Goal: Information Seeking & Learning: Learn about a topic

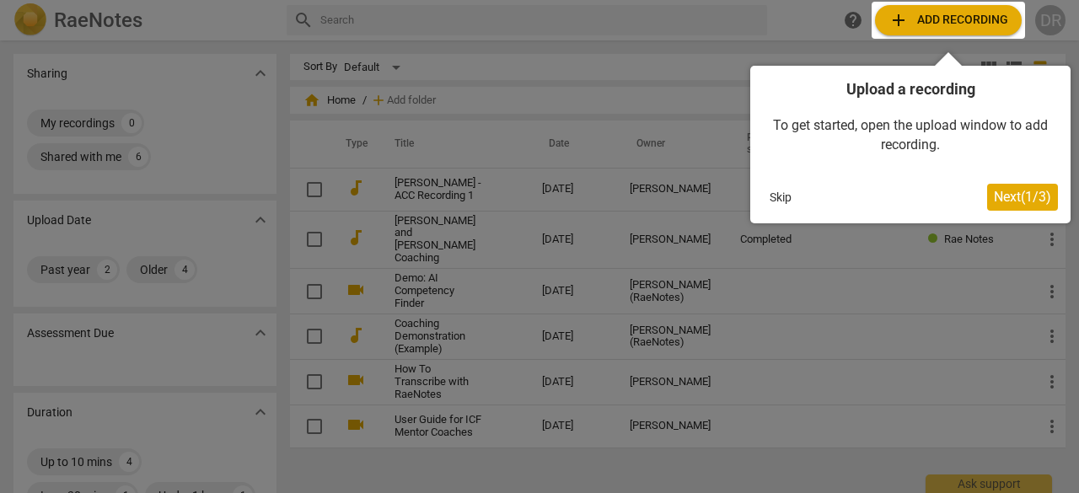
click at [772, 196] on button "Skip" at bounding box center [780, 197] width 35 height 25
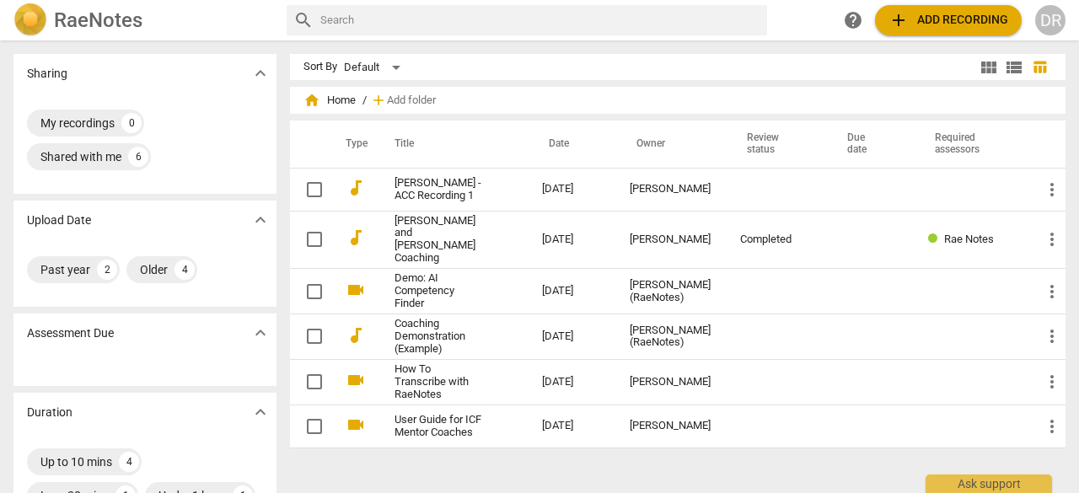
click at [319, 96] on span "home Home" at bounding box center [329, 100] width 52 height 17
click at [981, 65] on span "view_module" at bounding box center [988, 67] width 20 height 20
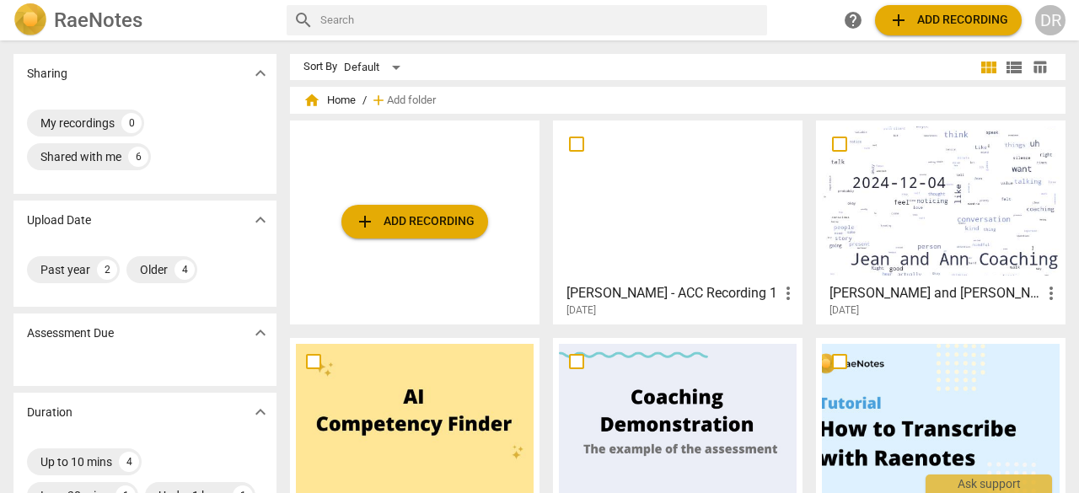
click at [1007, 65] on span "view_list" at bounding box center [1014, 67] width 20 height 20
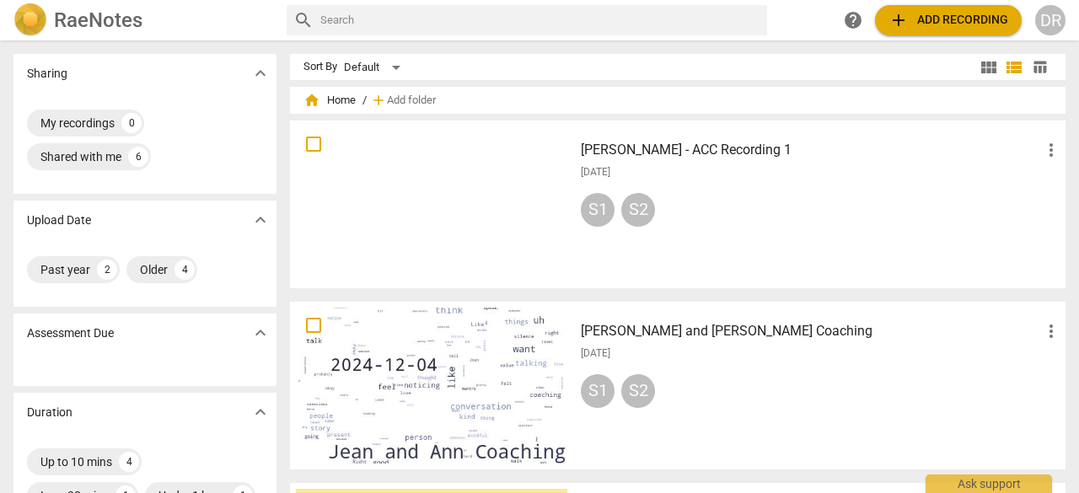
click at [1032, 67] on span "table_chart" at bounding box center [1040, 67] width 16 height 16
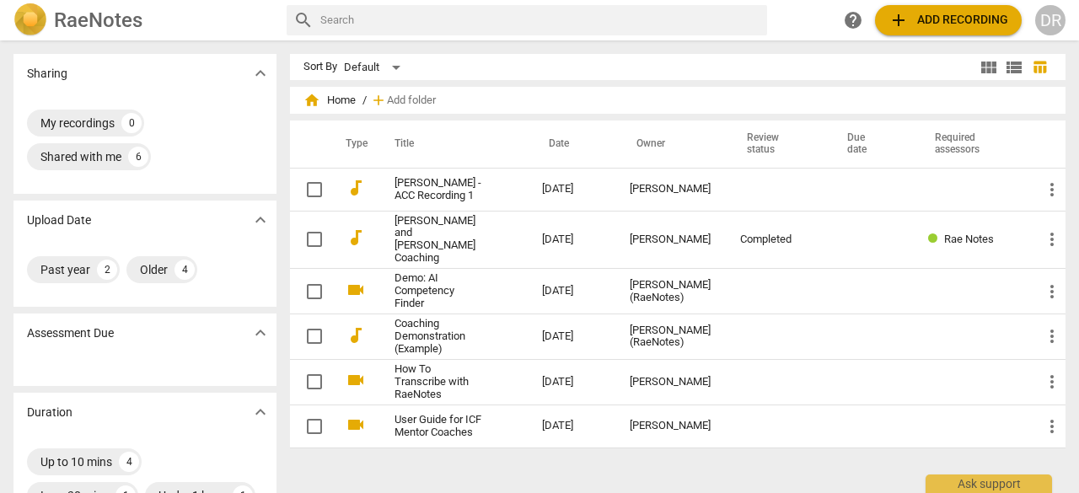
click at [984, 67] on span "view_module" at bounding box center [988, 67] width 20 height 20
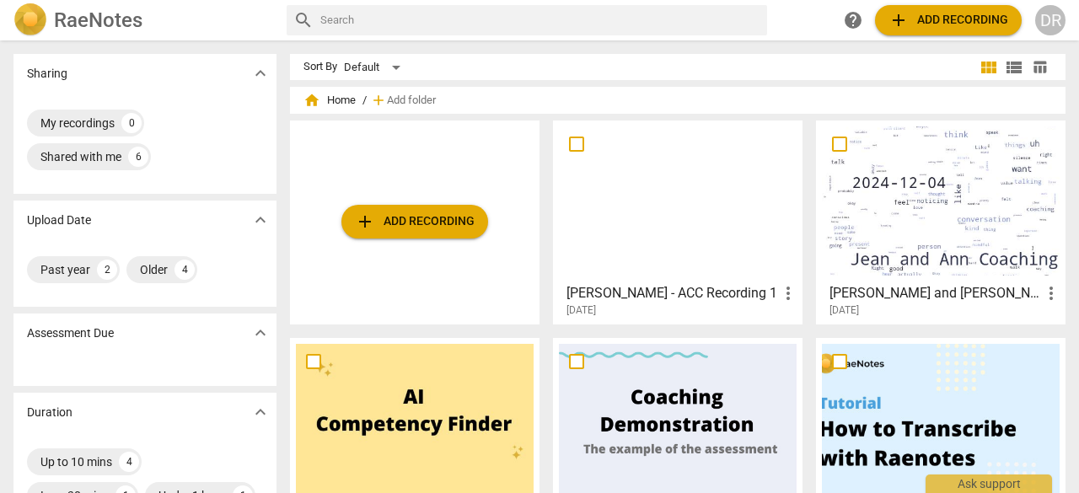
click at [349, 102] on span "home Home" at bounding box center [329, 100] width 52 height 17
click at [122, 159] on div "Shared with me 6" at bounding box center [89, 156] width 124 height 27
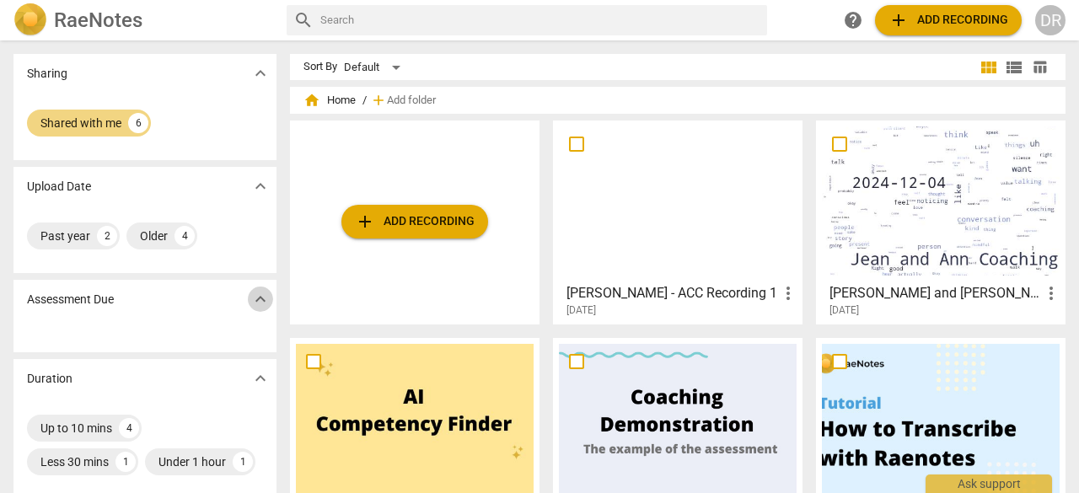
click at [260, 301] on span "expand_more" at bounding box center [260, 299] width 20 height 20
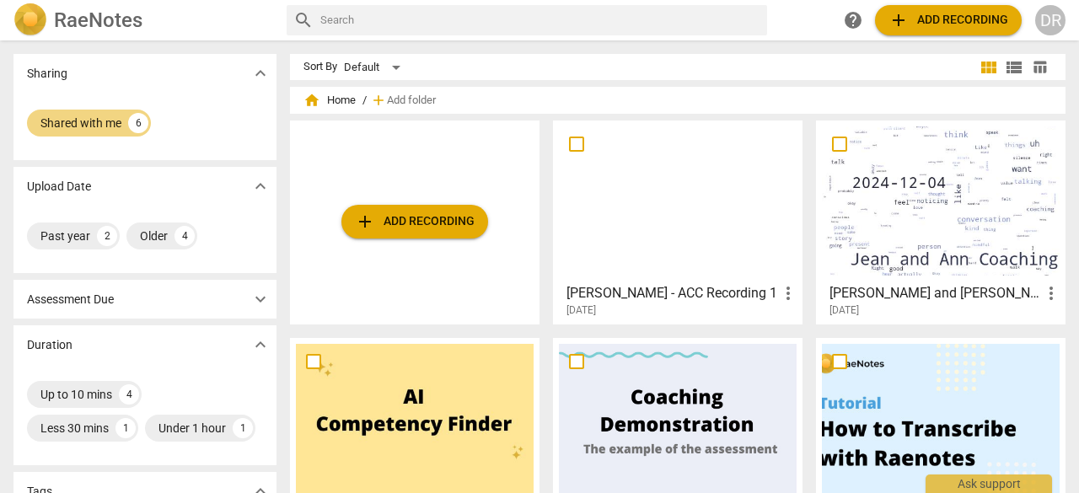
click at [984, 72] on span "view_module" at bounding box center [988, 67] width 20 height 20
click at [1010, 72] on span "view_list" at bounding box center [1014, 67] width 20 height 20
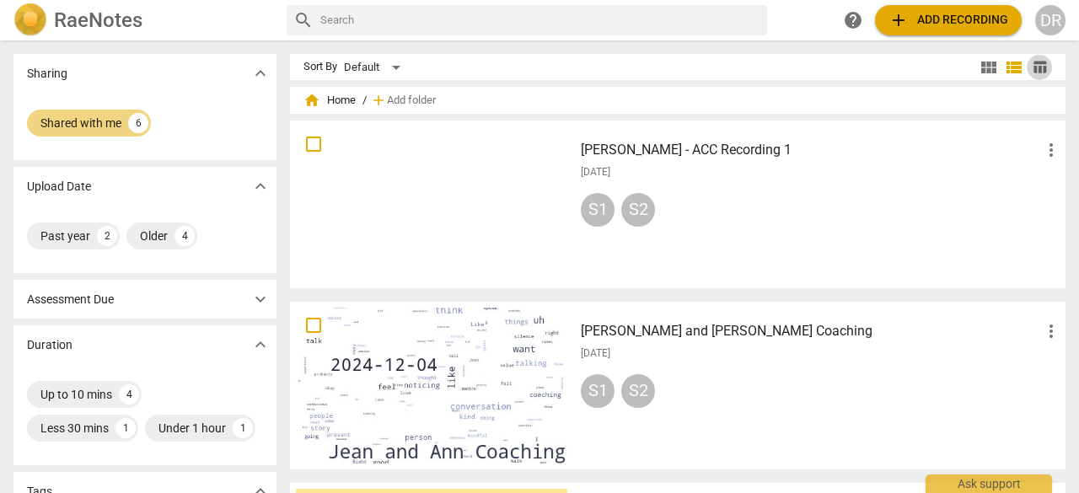
click at [1035, 67] on span "table_chart" at bounding box center [1040, 67] width 16 height 16
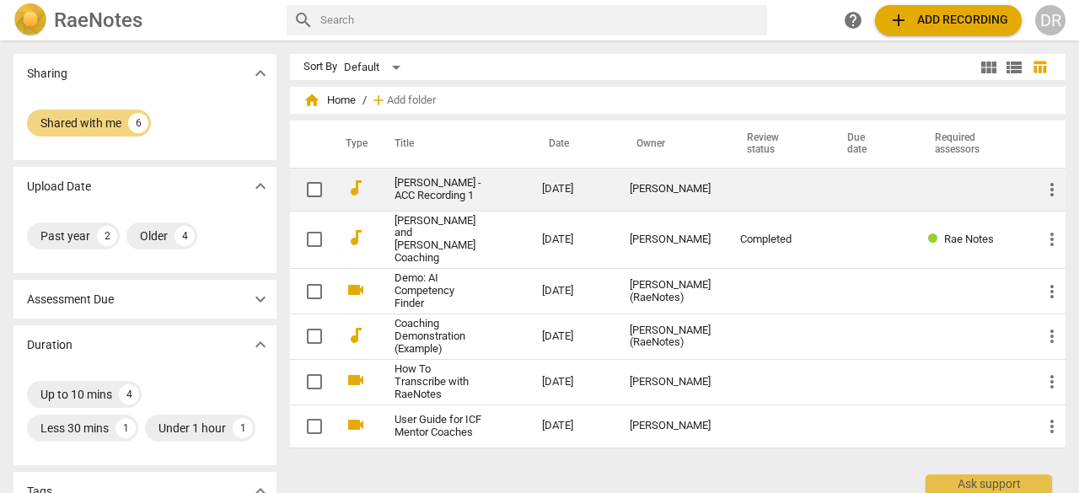
click at [461, 195] on link "[PERSON_NAME] - ACC Recording 1" at bounding box center [437, 189] width 87 height 25
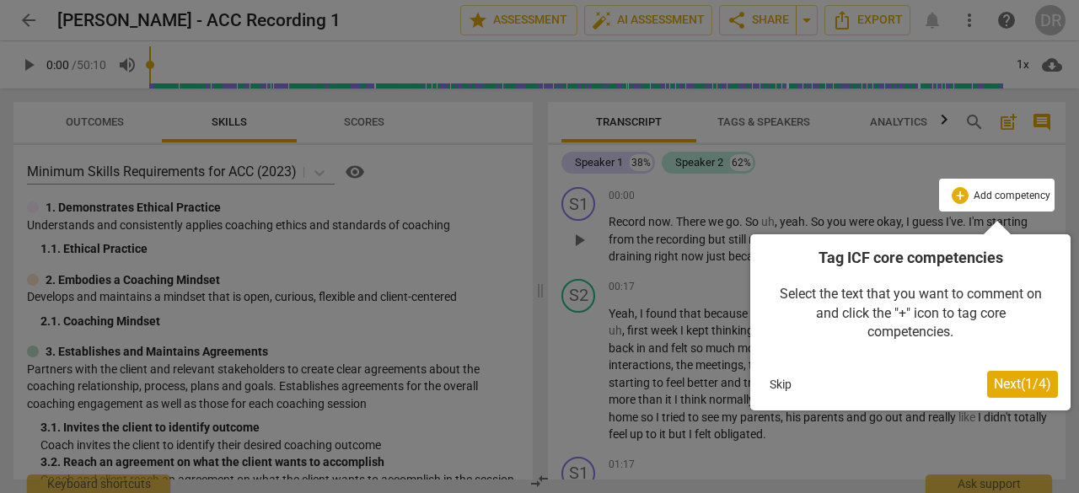
click at [777, 387] on button "Skip" at bounding box center [780, 384] width 35 height 25
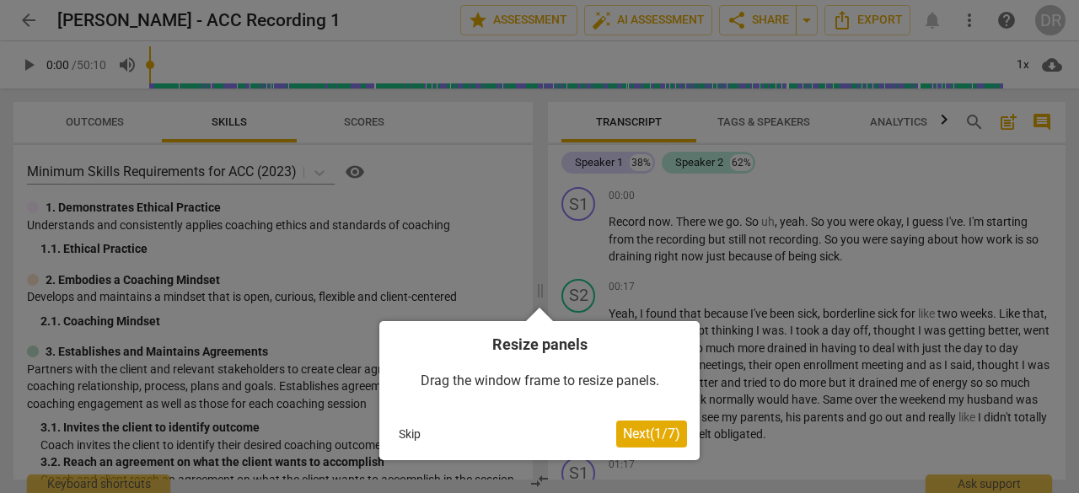
click at [401, 432] on button "Skip" at bounding box center [409, 433] width 35 height 25
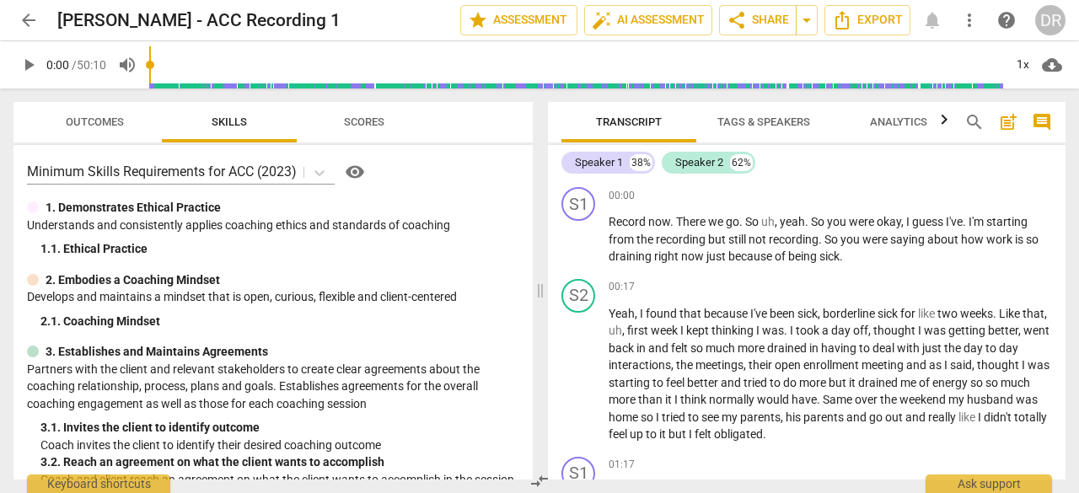
drag, startPoint x: 1059, startPoint y: 185, endPoint x: 1059, endPoint y: 200, distance: 15.2
click at [1059, 200] on div "S1 play_arrow pause 00:00 + Add competency keyboard_arrow_right Record now . Th…" at bounding box center [806, 329] width 517 height 299
click at [29, 17] on span "arrow_back" at bounding box center [29, 20] width 20 height 20
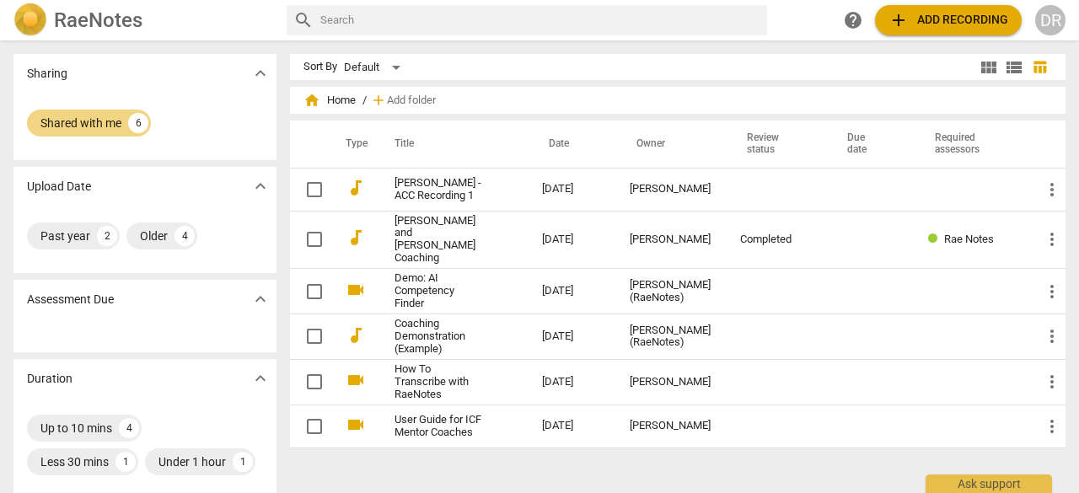
click at [334, 96] on span "home Home" at bounding box center [329, 100] width 52 height 17
click at [346, 95] on span "home Home" at bounding box center [329, 100] width 52 height 17
click at [330, 94] on span "home Home" at bounding box center [329, 100] width 52 height 17
click at [263, 70] on span "expand_more" at bounding box center [260, 73] width 20 height 20
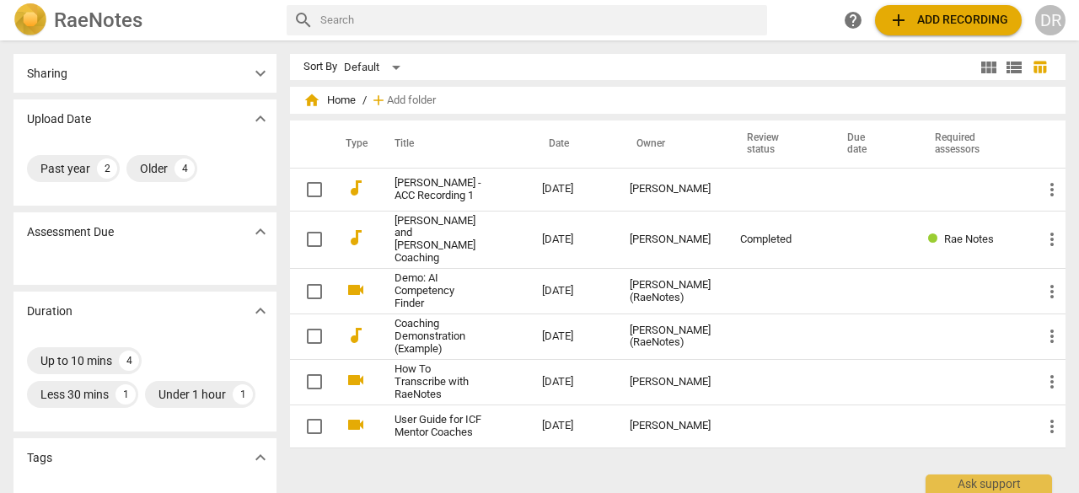
click at [340, 104] on span "home Home" at bounding box center [329, 100] width 52 height 17
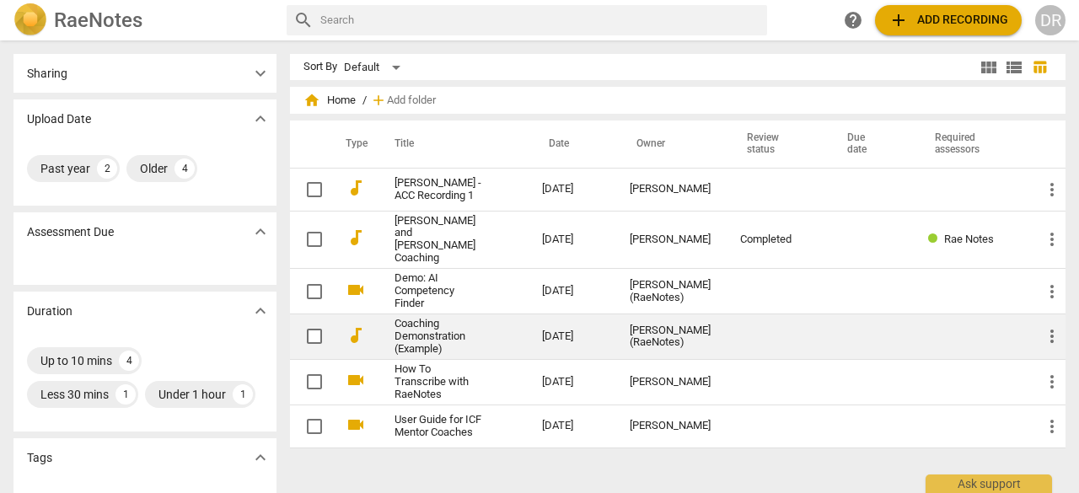
click at [474, 318] on link "Coaching Demonstration (Example)" at bounding box center [437, 337] width 87 height 38
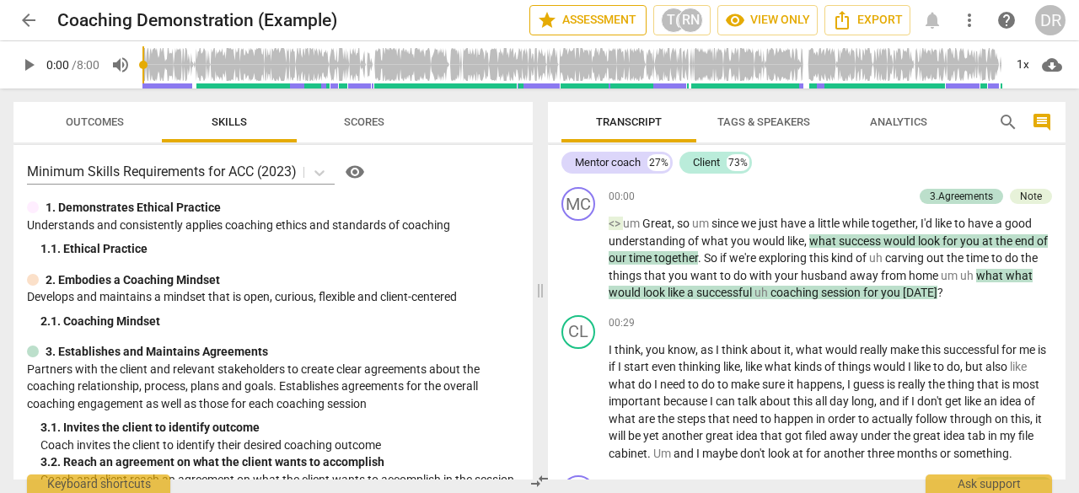
click at [550, 18] on span "star" at bounding box center [547, 20] width 20 height 20
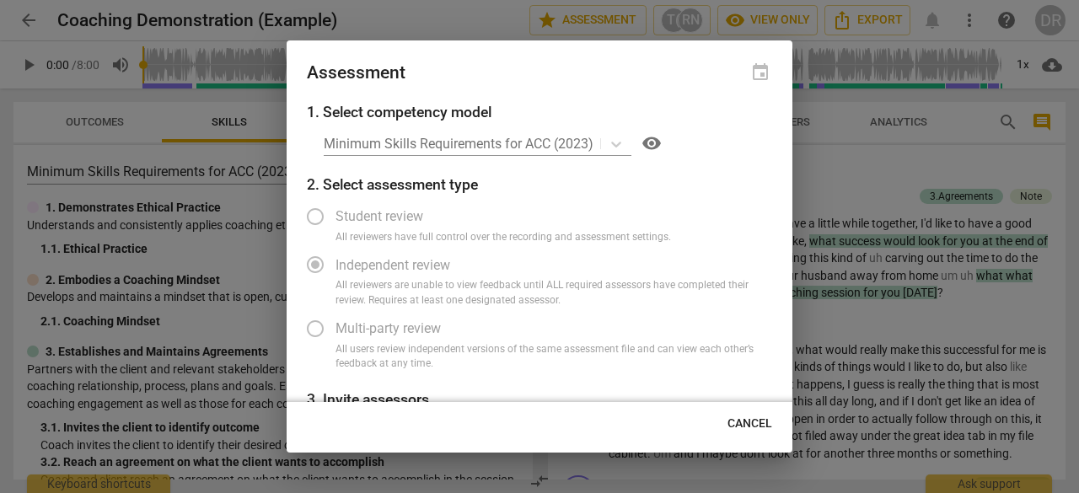
click at [747, 423] on span "Cancel" at bounding box center [749, 424] width 45 height 17
radio input "false"
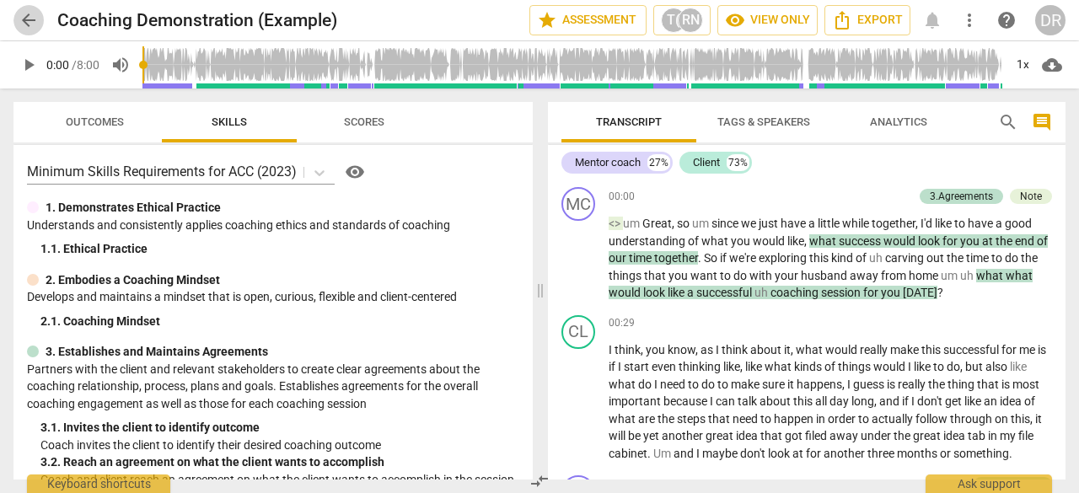
click at [30, 12] on span "arrow_back" at bounding box center [29, 20] width 20 height 20
